Goal: Transaction & Acquisition: Book appointment/travel/reservation

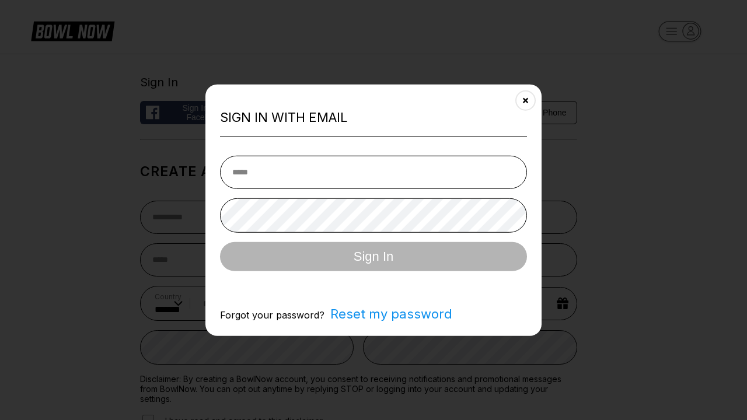
select select "**"
type input "**********"
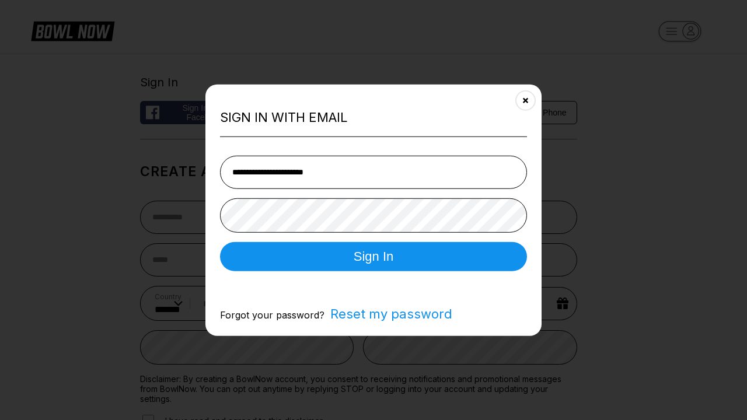
click at [373, 257] on button "Sign In" at bounding box center [373, 256] width 307 height 29
